Goal: Find specific page/section

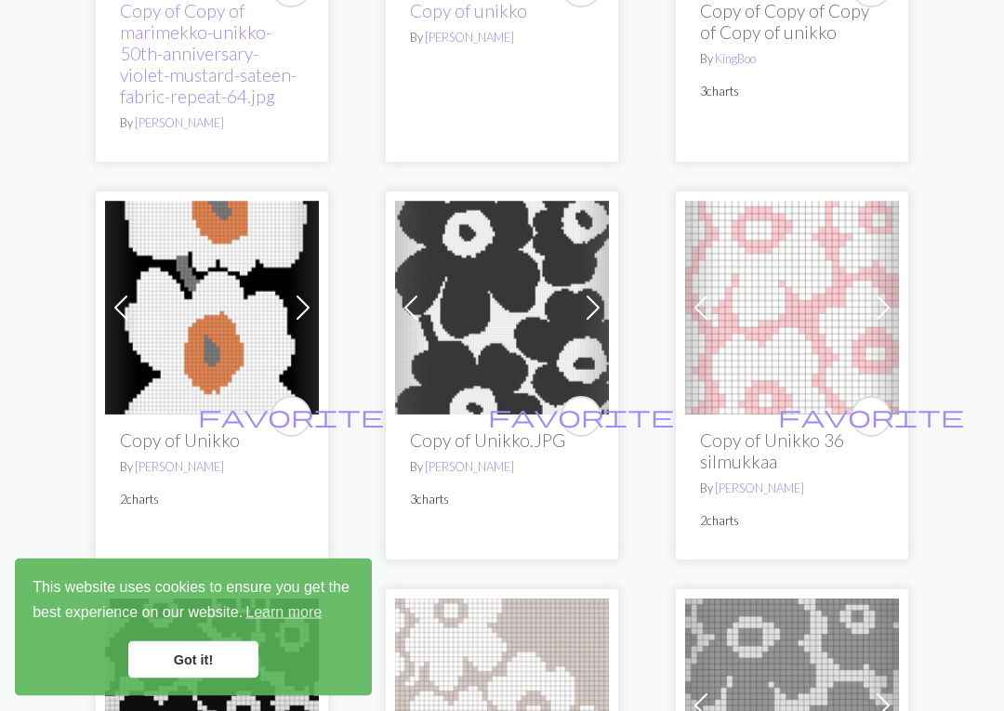
scroll to position [3626, 0]
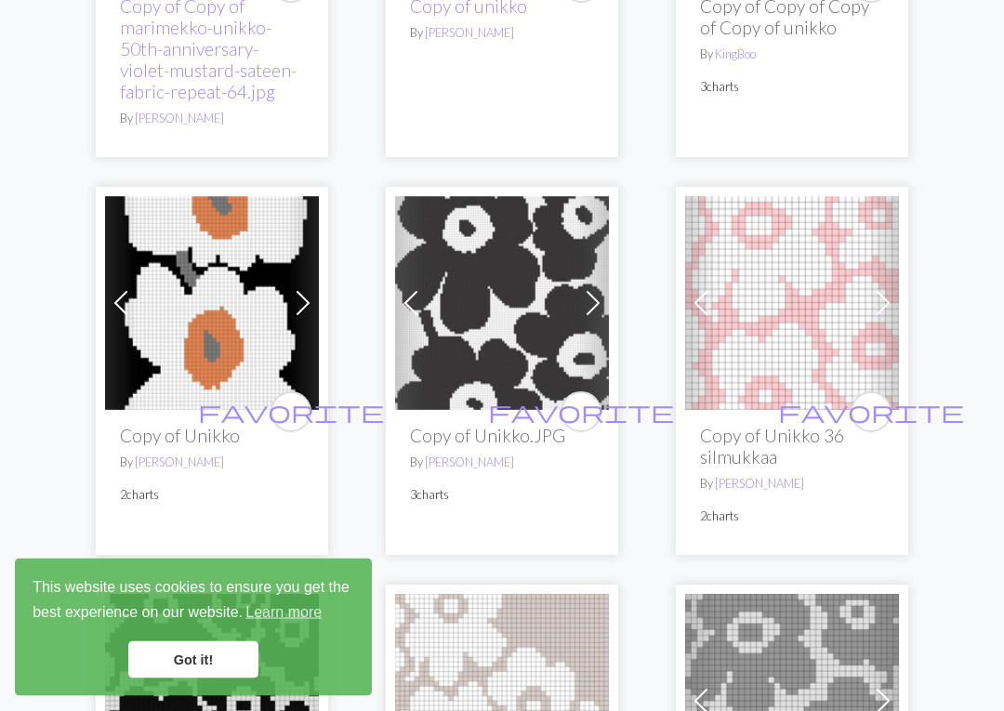
click at [879, 309] on span at bounding box center [883, 304] width 30 height 30
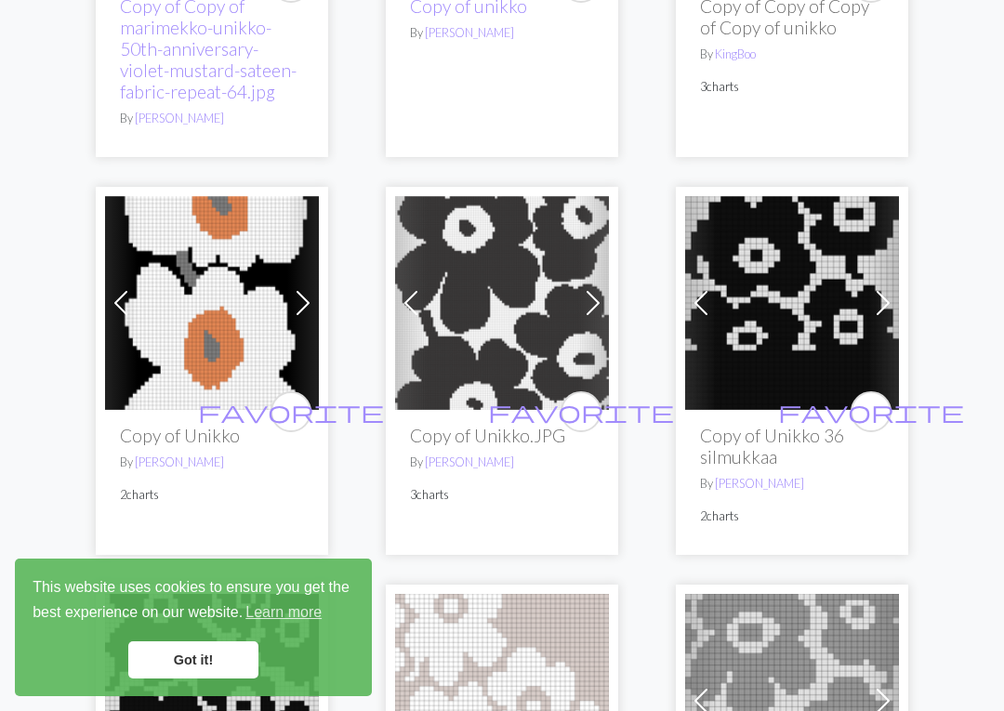
click at [712, 313] on span at bounding box center [701, 303] width 30 height 30
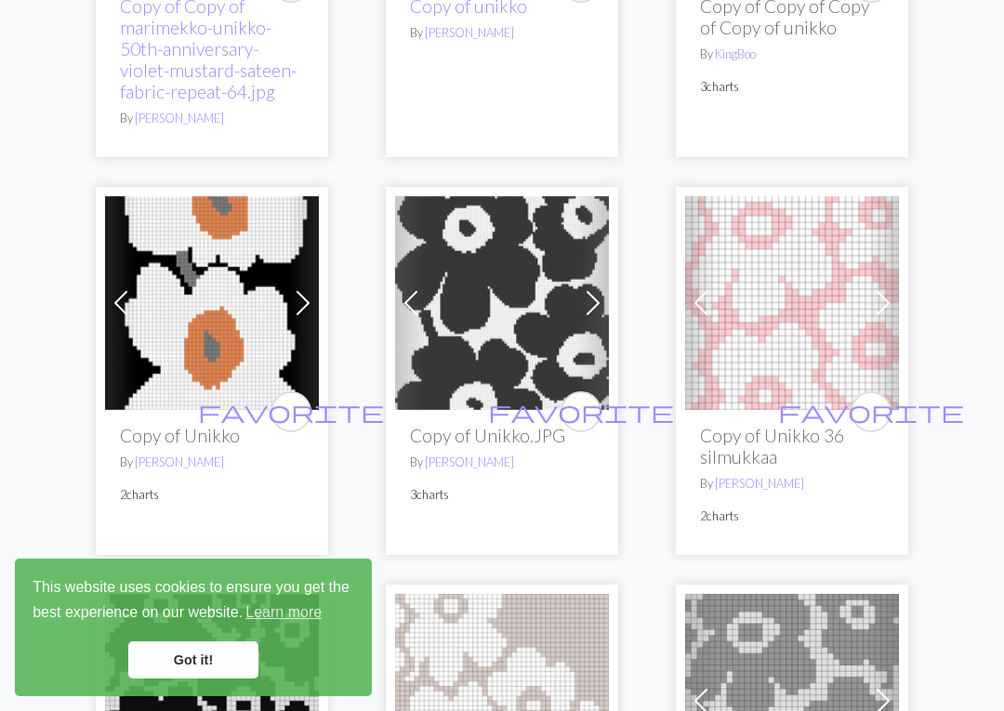
click at [704, 319] on link "Previous" at bounding box center [701, 303] width 33 height 214
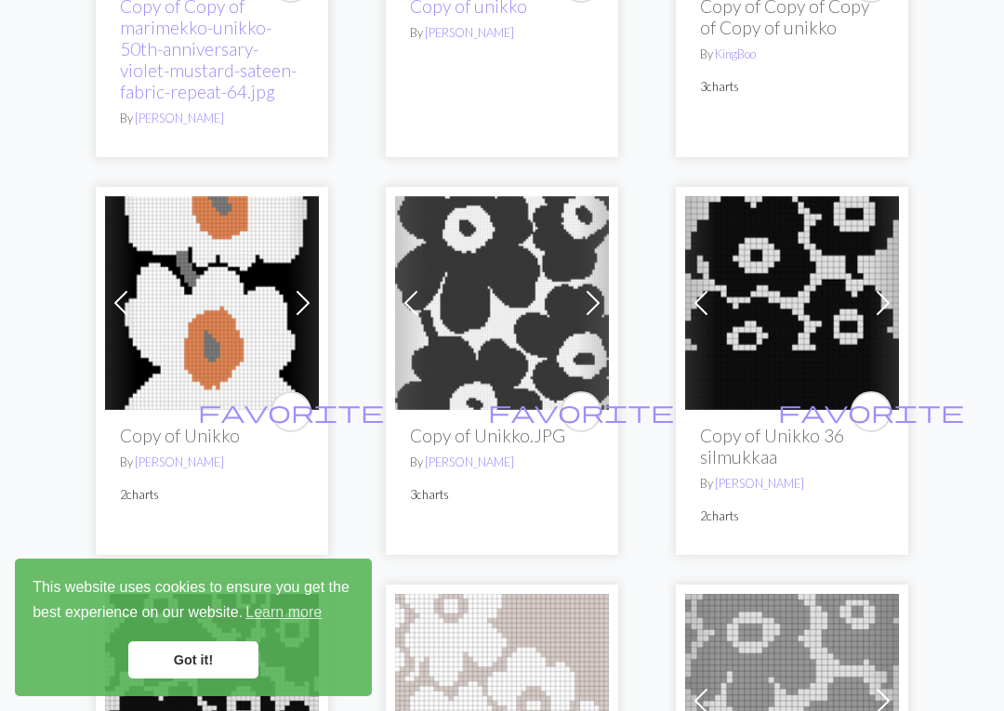
click at [706, 302] on span at bounding box center [701, 303] width 30 height 30
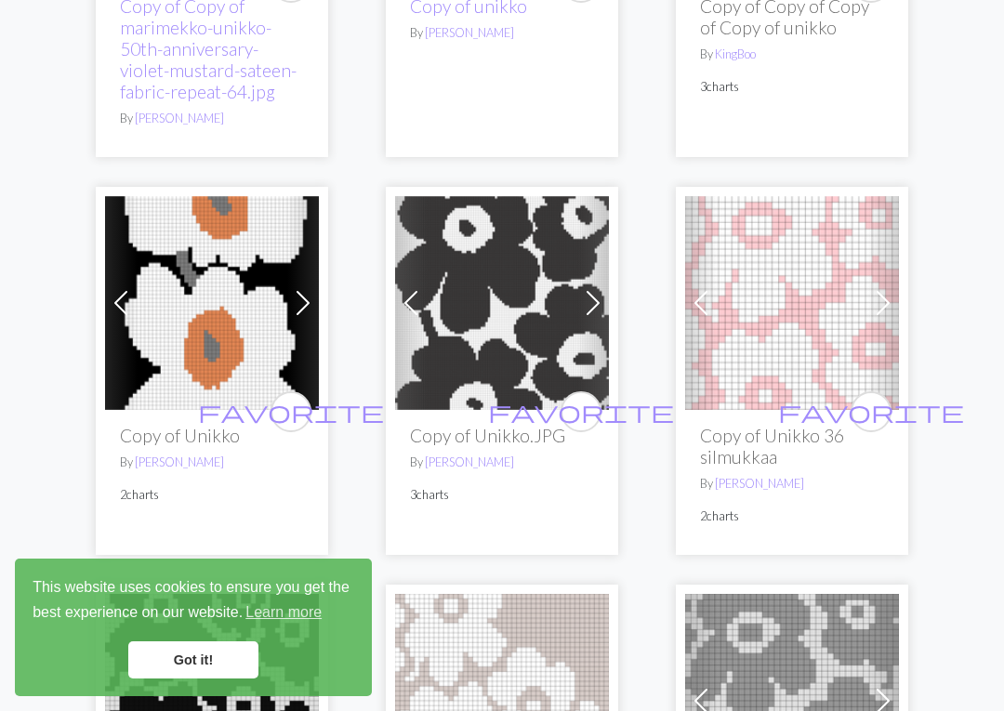
click at [712, 304] on span at bounding box center [701, 303] width 30 height 30
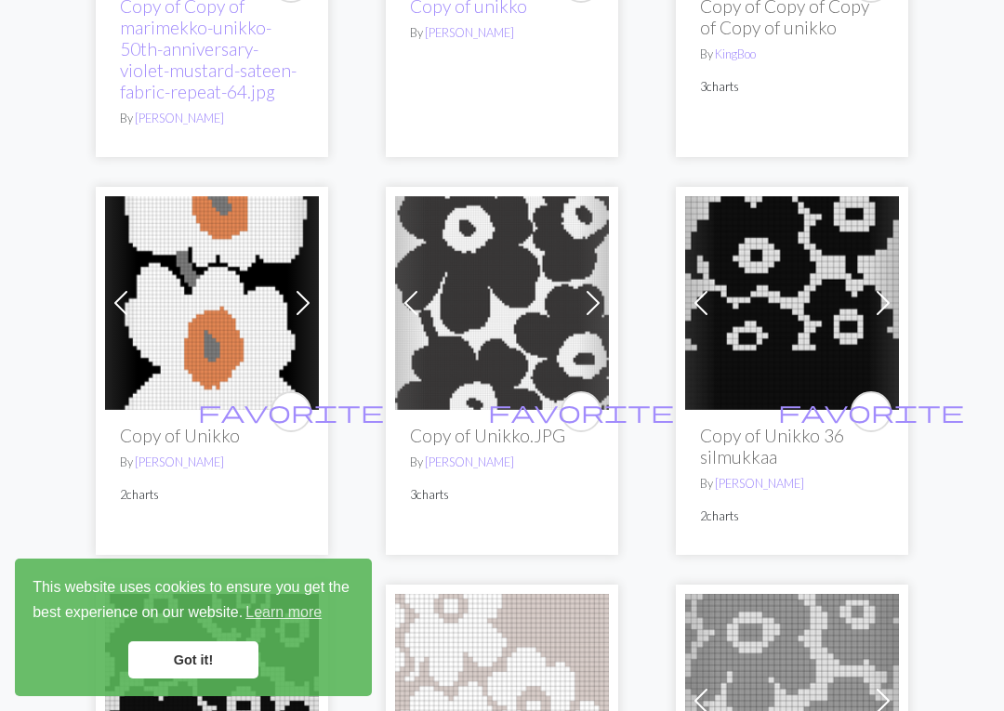
click at [882, 301] on span at bounding box center [883, 303] width 30 height 30
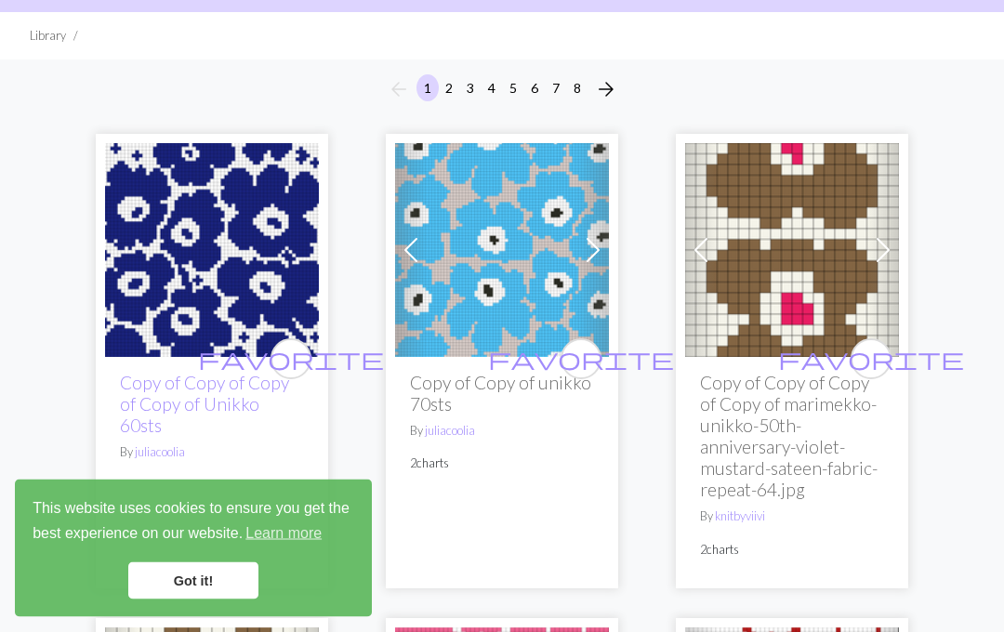
scroll to position [0, 0]
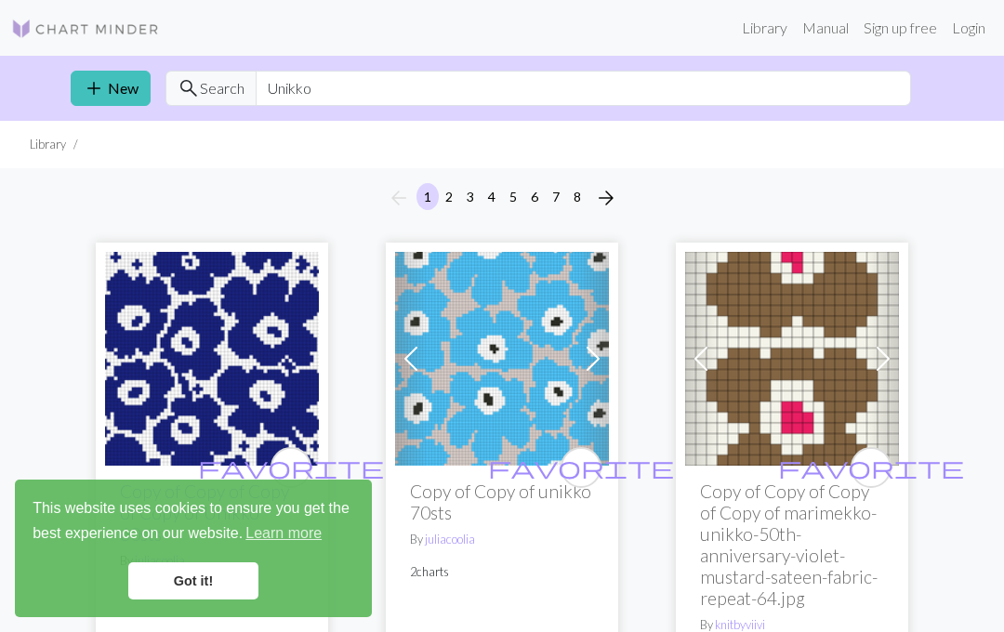
click at [454, 203] on button "2" at bounding box center [449, 196] width 22 height 27
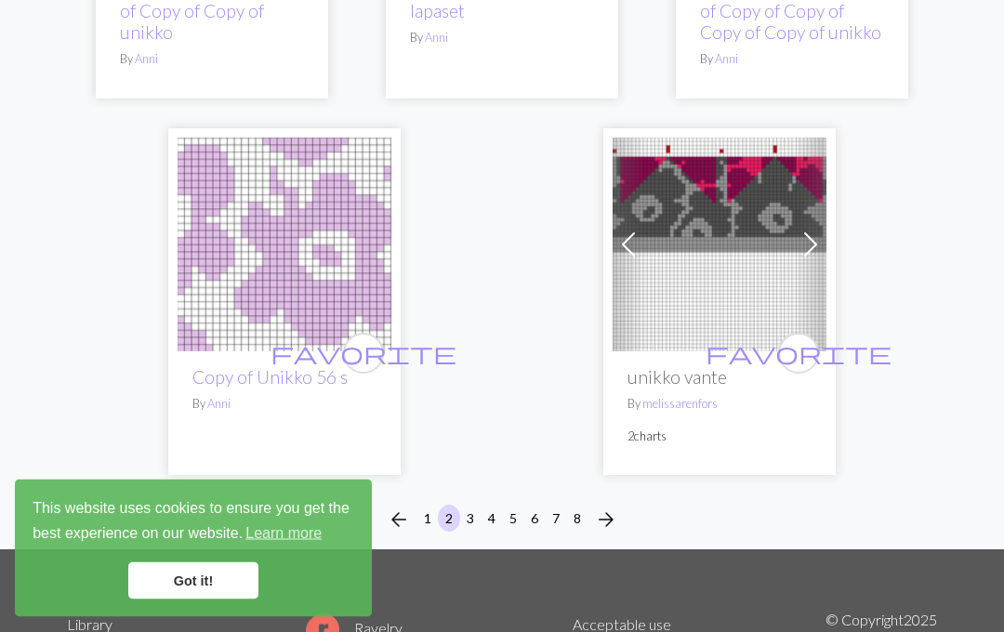
scroll to position [6582, 0]
click at [466, 505] on button "3" at bounding box center [470, 518] width 22 height 27
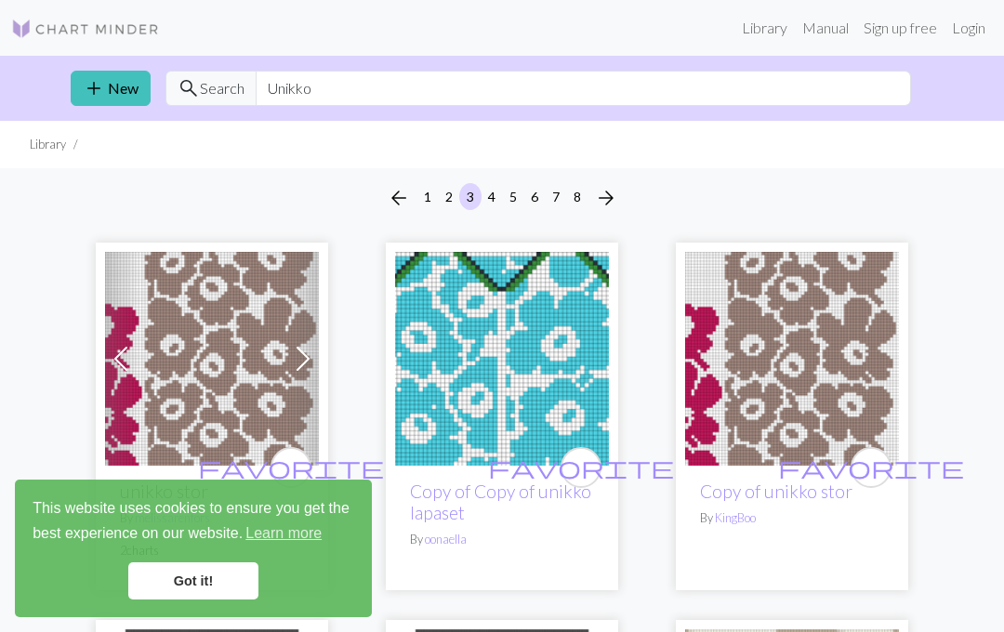
click at [451, 483] on link "Copy of Copy of unikko lapaset" at bounding box center [500, 502] width 181 height 43
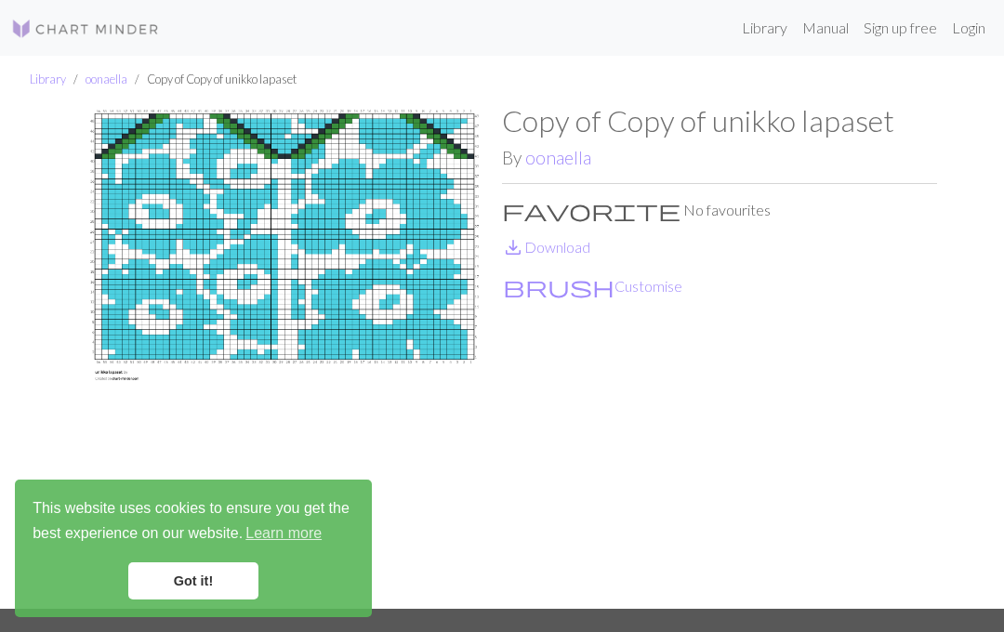
click at [214, 232] on img at bounding box center [284, 356] width 435 height 506
click at [191, 238] on img at bounding box center [284, 356] width 435 height 506
click at [824, 21] on link "Manual" at bounding box center [825, 27] width 61 height 37
